Goal: Task Accomplishment & Management: Manage account settings

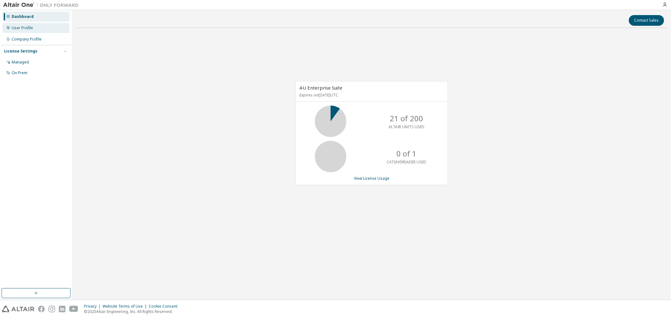
click at [48, 30] on div "User Profile" at bounding box center [36, 28] width 67 height 10
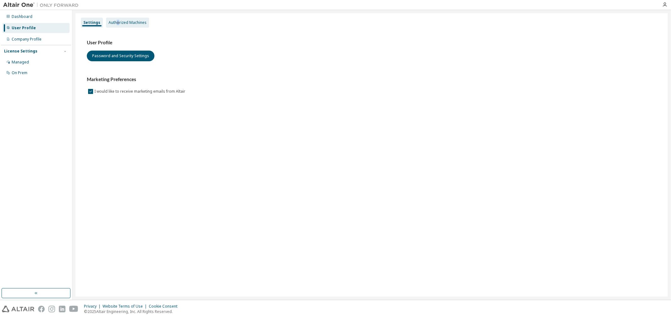
click at [117, 20] on div "Authorized Machines" at bounding box center [128, 22] width 38 height 5
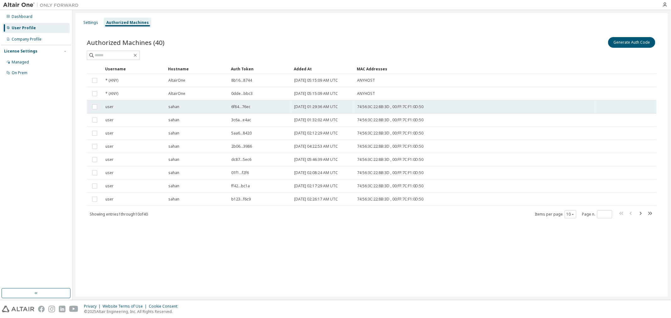
click at [180, 106] on div "sahan" at bounding box center [196, 106] width 57 height 5
click at [201, 109] on div "sahan" at bounding box center [196, 106] width 57 height 5
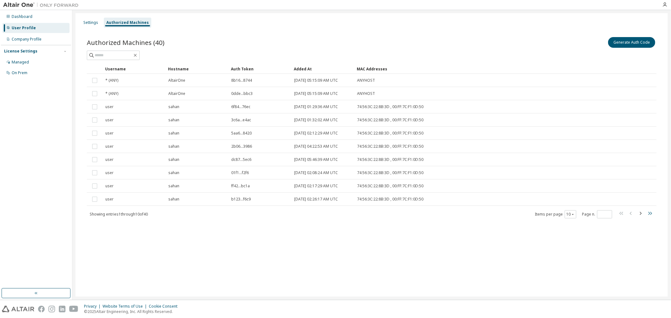
click at [652, 212] on icon "button" at bounding box center [650, 214] width 8 height 8
type input "*"
click at [625, 45] on button "Generate Auth Code" at bounding box center [631, 42] width 47 height 11
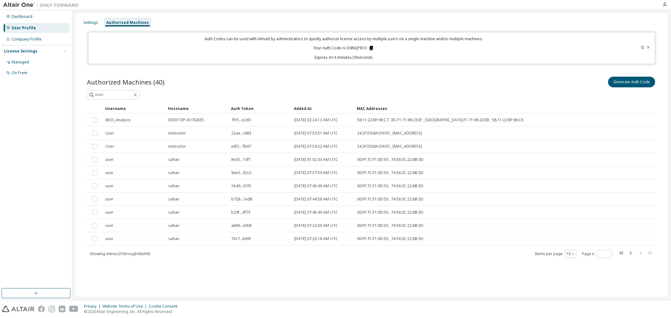
click at [372, 51] on icon at bounding box center [371, 48] width 6 height 6
click at [370, 47] on icon at bounding box center [371, 48] width 3 height 4
